Goal: Task Accomplishment & Management: Complete application form

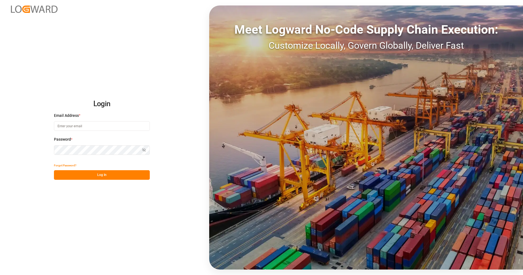
click at [107, 125] on input at bounding box center [102, 126] width 96 height 10
type input "[PERSON_NAME][EMAIL_ADDRESS][PERSON_NAME][DOMAIN_NAME]"
click at [110, 176] on button "Log In" at bounding box center [102, 175] width 96 height 10
click at [87, 176] on button "Log In" at bounding box center [102, 175] width 96 height 10
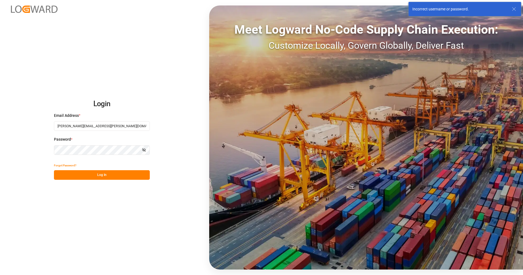
click at [45, 148] on div "Login Email Address * [PERSON_NAME][EMAIL_ADDRESS][PERSON_NAME][DOMAIN_NAME] Pa…" at bounding box center [261, 137] width 523 height 275
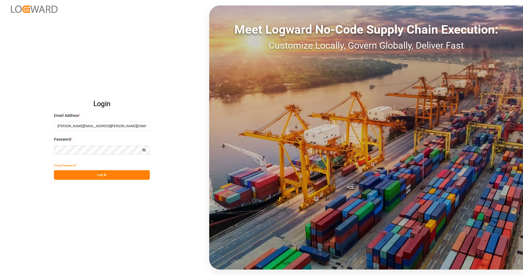
click at [86, 172] on button "Log In" at bounding box center [102, 175] width 96 height 10
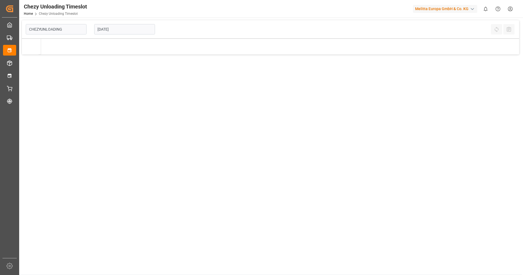
type input "Chezy Unloading"
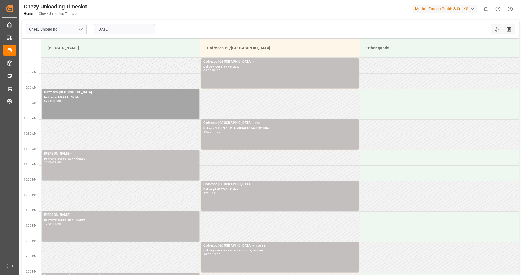
click at [125, 36] on div "[DATE]" at bounding box center [124, 29] width 68 height 18
click at [122, 31] on input "[DATE]" at bounding box center [124, 29] width 61 height 10
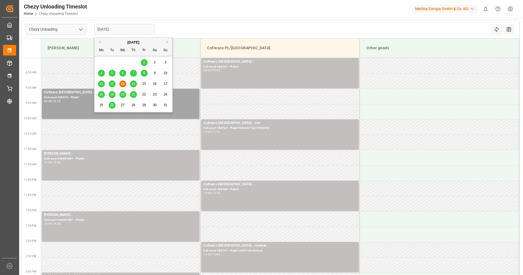
click at [132, 82] on div "14" at bounding box center [133, 84] width 7 height 7
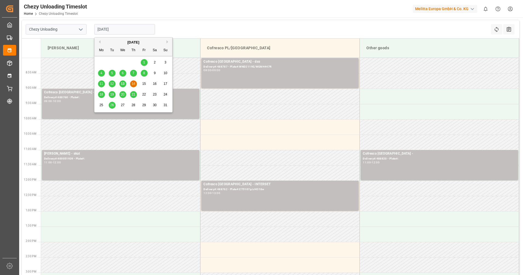
click at [134, 30] on input "[DATE]" at bounding box center [124, 29] width 61 height 10
click at [148, 84] on div "11 12 13 14 15 16 17" at bounding box center [133, 84] width 75 height 11
click at [147, 84] on div "15" at bounding box center [144, 84] width 7 height 7
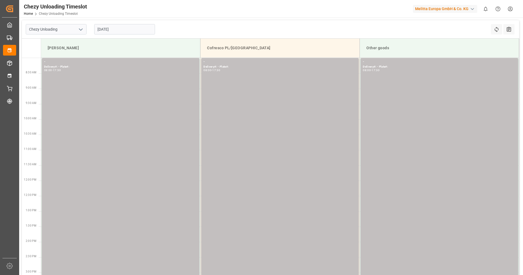
click at [132, 30] on input "[DATE]" at bounding box center [124, 29] width 61 height 10
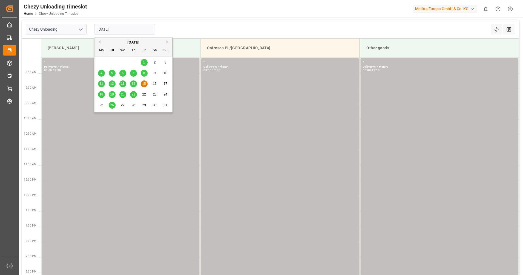
click at [102, 93] on span "18" at bounding box center [101, 95] width 4 height 4
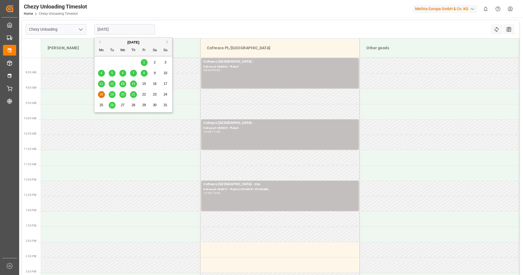
drag, startPoint x: 121, startPoint y: 31, endPoint x: 123, endPoint y: 58, distance: 26.9
click at [121, 32] on input "[DATE]" at bounding box center [124, 29] width 61 height 10
click at [114, 95] on div "19" at bounding box center [112, 94] width 7 height 7
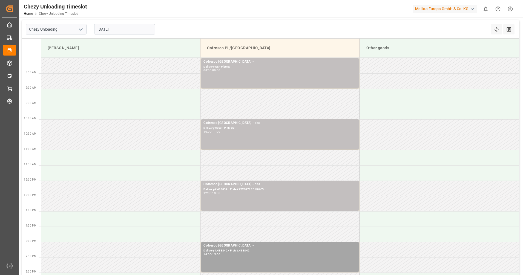
click at [116, 28] on input "[DATE]" at bounding box center [124, 29] width 61 height 10
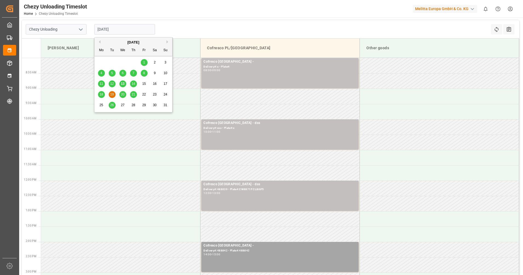
click at [123, 91] on div "20" at bounding box center [122, 94] width 7 height 7
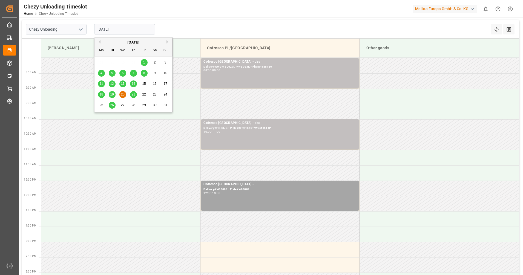
click at [116, 33] on input "[DATE]" at bounding box center [124, 29] width 61 height 10
click at [102, 94] on span "18" at bounding box center [101, 95] width 4 height 4
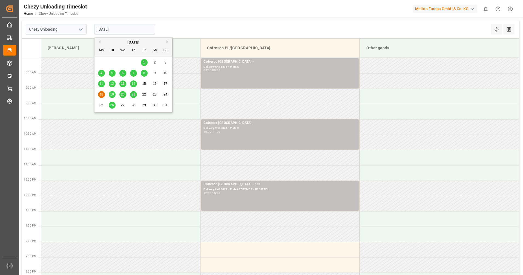
click at [110, 29] on input "[DATE]" at bounding box center [124, 29] width 61 height 10
click at [114, 97] on div "19" at bounding box center [112, 94] width 7 height 7
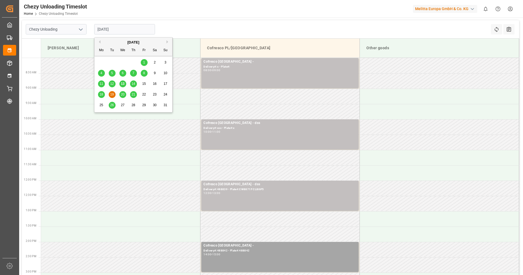
click at [118, 27] on input "[DATE]" at bounding box center [124, 29] width 61 height 10
click at [146, 94] on div "22" at bounding box center [144, 94] width 7 height 7
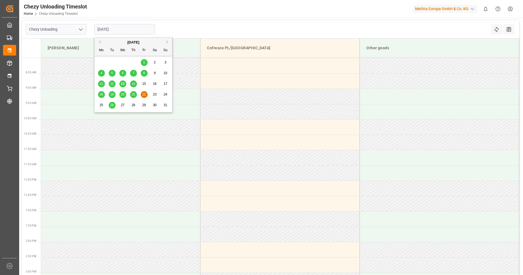
click at [115, 33] on input "[DATE]" at bounding box center [124, 29] width 61 height 10
click at [132, 88] on div "11 12 13 14 15 16 17" at bounding box center [133, 84] width 75 height 11
click at [133, 85] on span "14" at bounding box center [133, 84] width 4 height 4
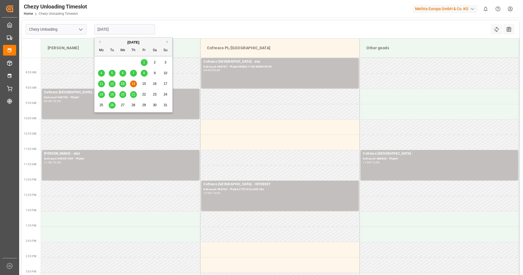
click at [115, 33] on input "[DATE]" at bounding box center [124, 29] width 61 height 10
click at [121, 83] on span "13" at bounding box center [123, 84] width 4 height 4
type input "[DATE]"
